Goal: Transaction & Acquisition: Purchase product/service

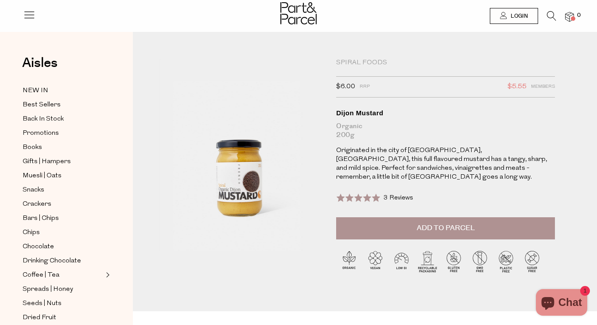
click at [548, 18] on icon at bounding box center [551, 16] width 9 height 10
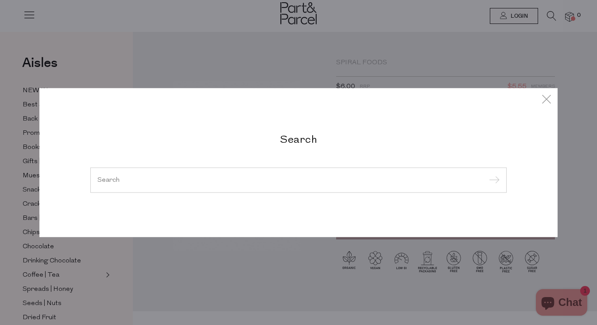
type input "a"
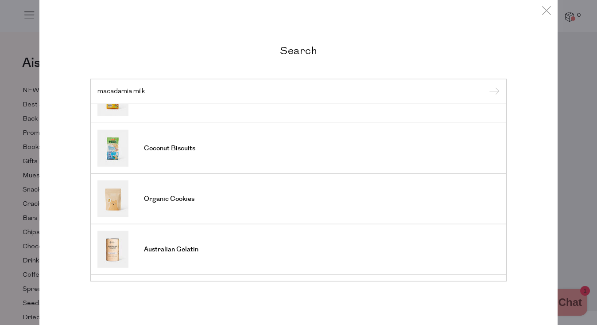
scroll to position [285, 0]
type input "macadamia milk"
click at [573, 121] on div "Search macadamia milk Macadamia Nut Spread Cocoa Biscuits Almond M*lk Chicken B…" at bounding box center [298, 162] width 597 height 325
